Goal: Task Accomplishment & Management: Manage account settings

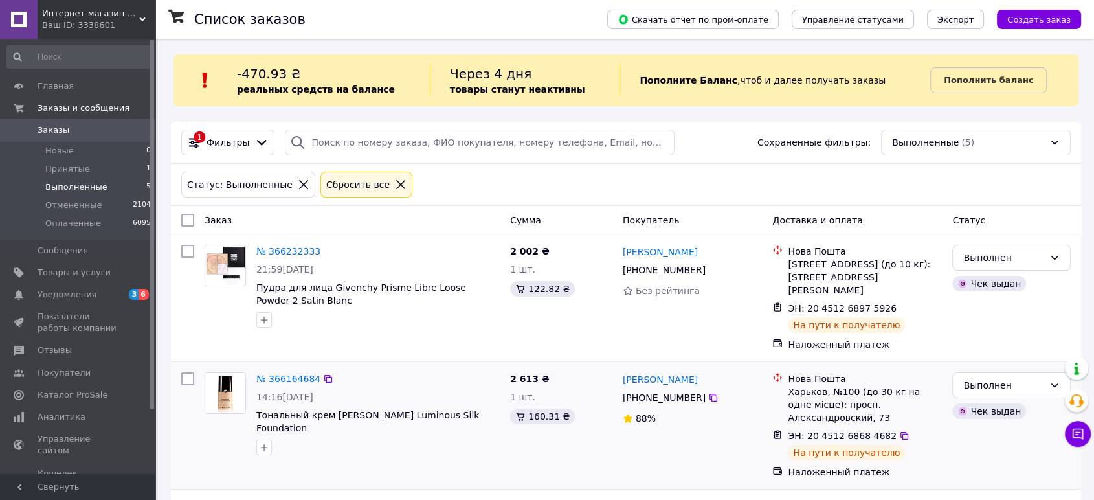
scroll to position [72, 0]
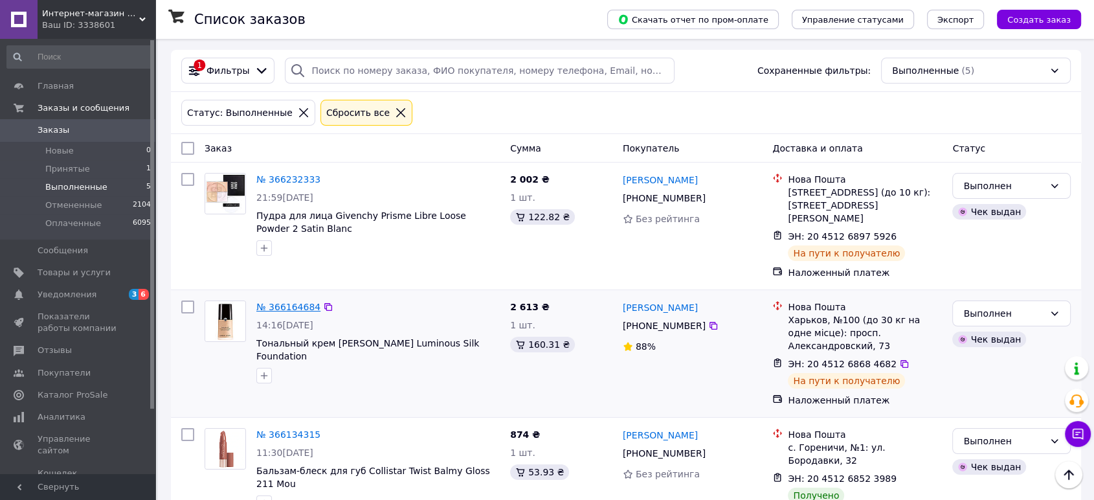
click at [282, 302] on link "№ 366164684" at bounding box center [288, 307] width 64 height 10
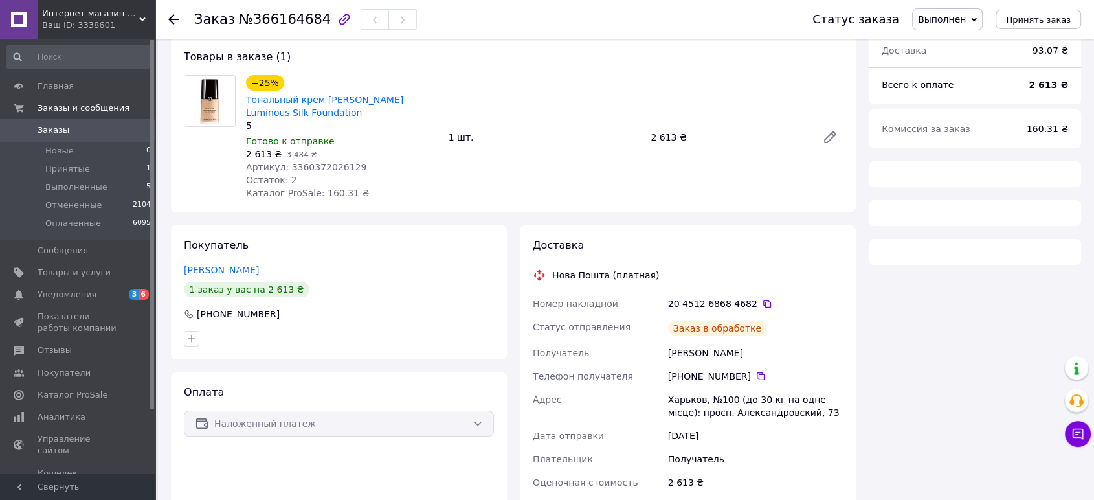
scroll to position [72, 0]
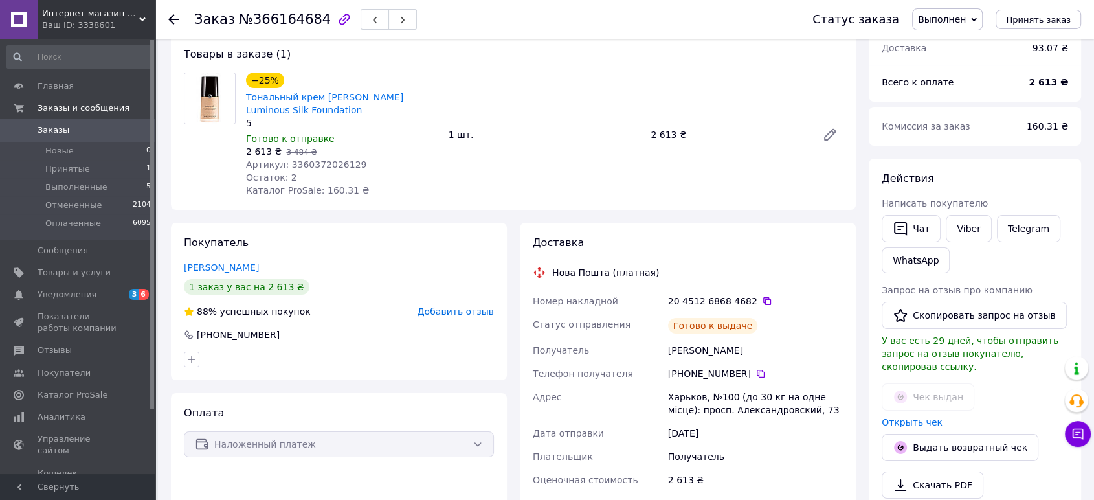
click at [331, 164] on span "Артикул: 3360372026129" at bounding box center [306, 164] width 120 height 10
copy span "3360372026129"
click at [89, 273] on span "Товары и услуги" at bounding box center [74, 273] width 73 height 12
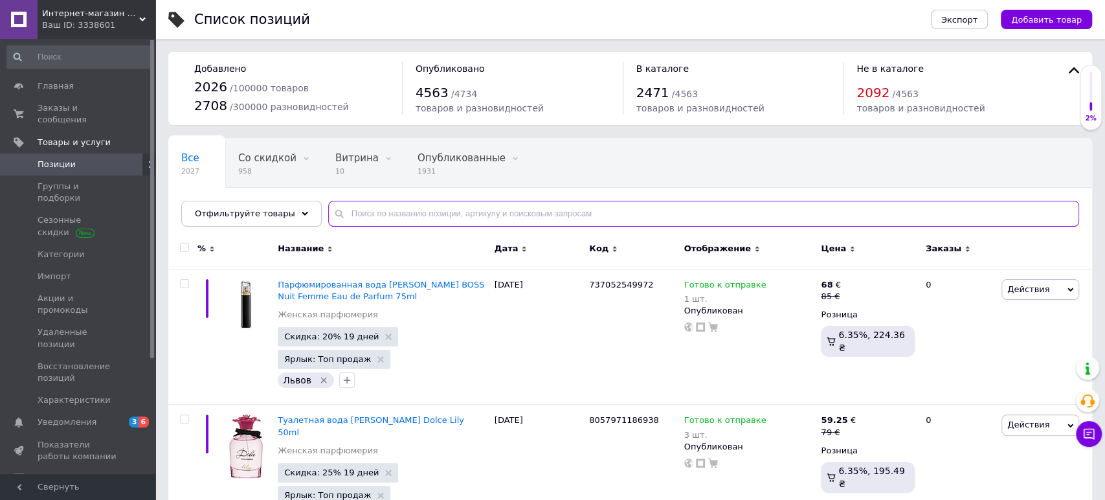
click at [373, 210] on input "text" at bounding box center [703, 214] width 751 height 26
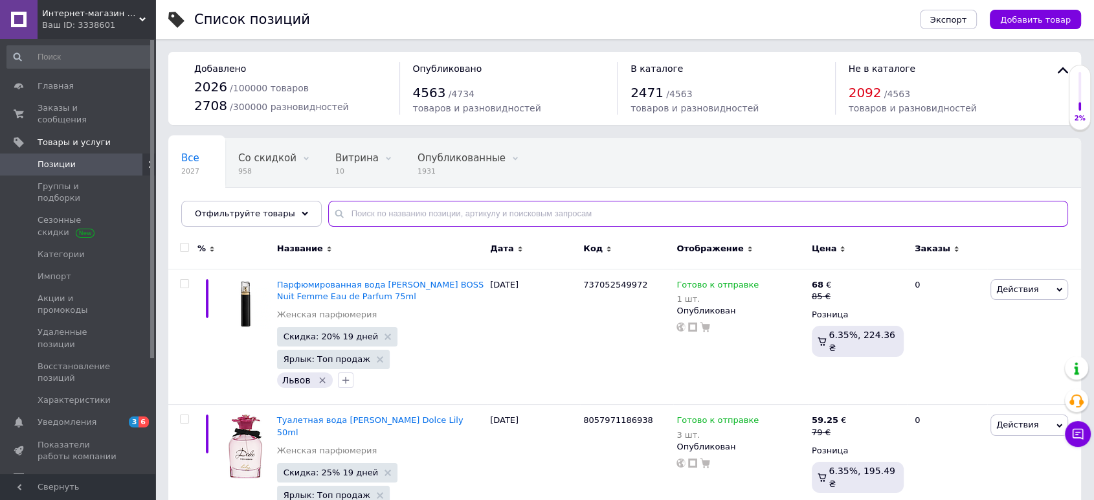
paste input "3360372026129"
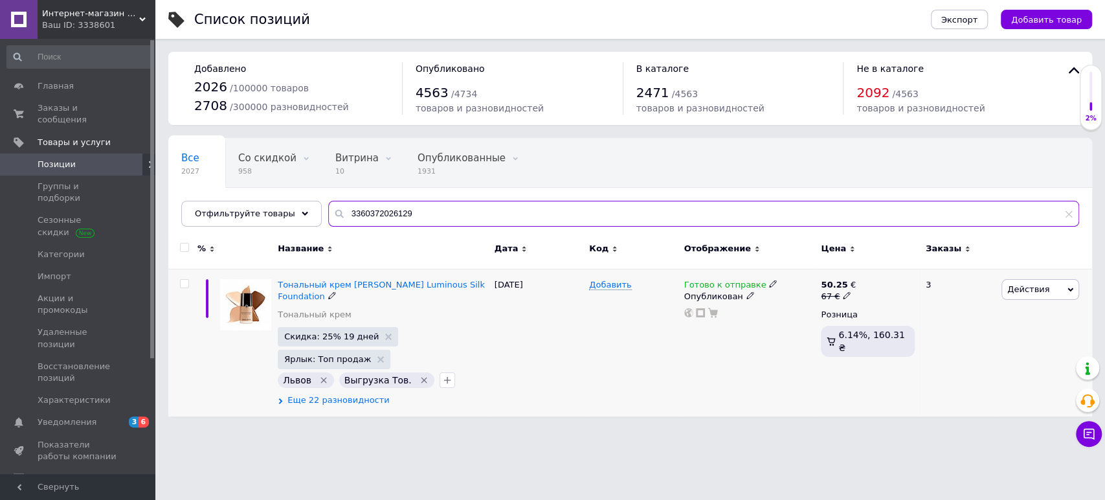
type input "3360372026129"
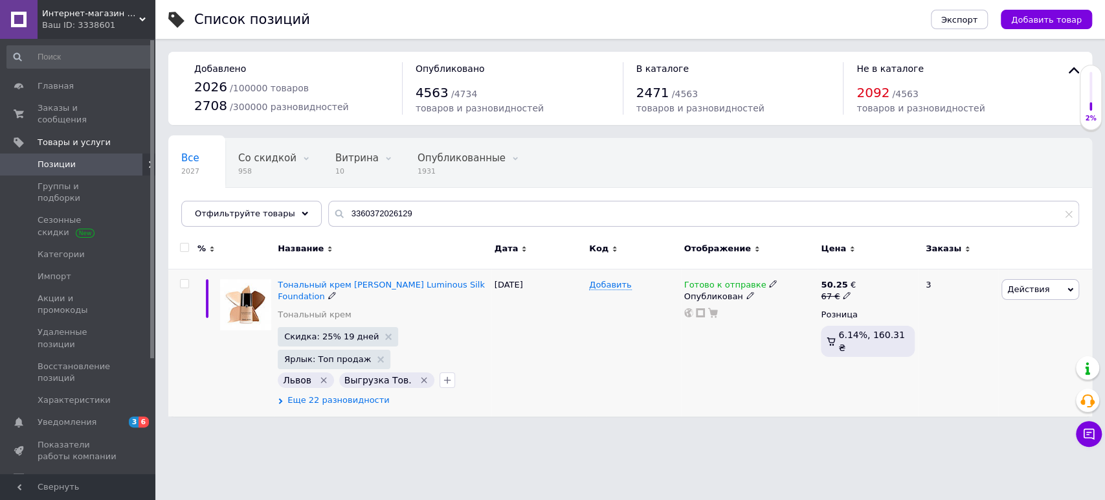
click at [358, 404] on span "Еще 22 разновидности" at bounding box center [338, 400] width 102 height 12
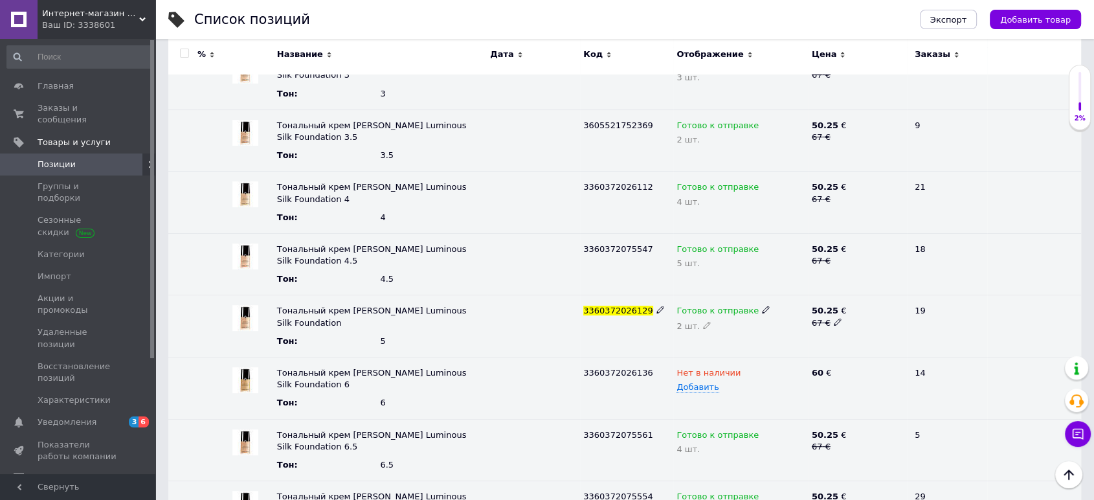
scroll to position [647, 0]
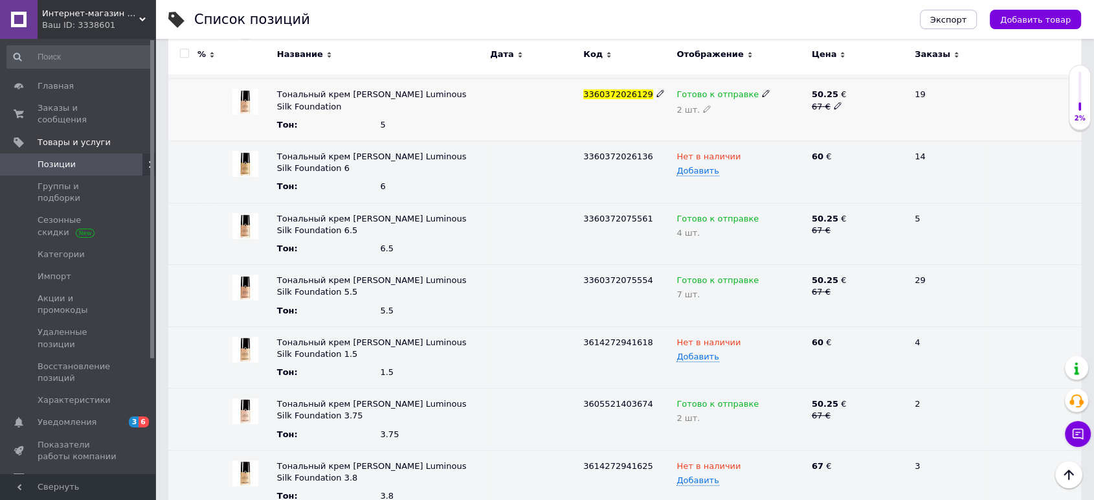
click at [700, 113] on div "2 шт." at bounding box center [740, 109] width 129 height 10
click at [703, 110] on icon at bounding box center [707, 109] width 8 height 8
type input "1"
click at [611, 139] on div "3360372026129" at bounding box center [626, 110] width 93 height 62
click at [97, 106] on span "Заказы и сообщения" at bounding box center [79, 113] width 82 height 23
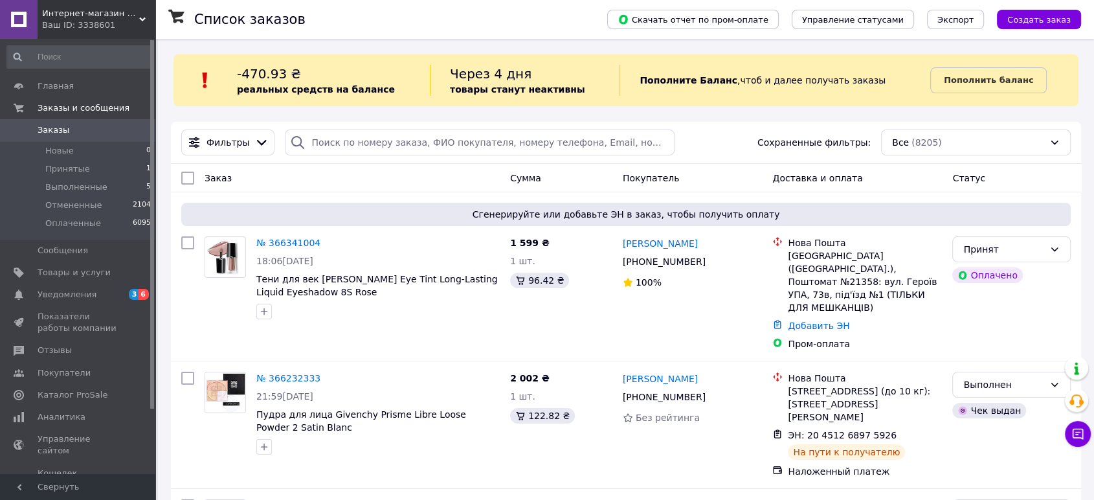
drag, startPoint x: 47, startPoint y: 133, endPoint x: 84, endPoint y: 124, distance: 38.6
click at [47, 133] on span "Заказы" at bounding box center [54, 130] width 32 height 12
